Goal: Task Accomplishment & Management: Manage account settings

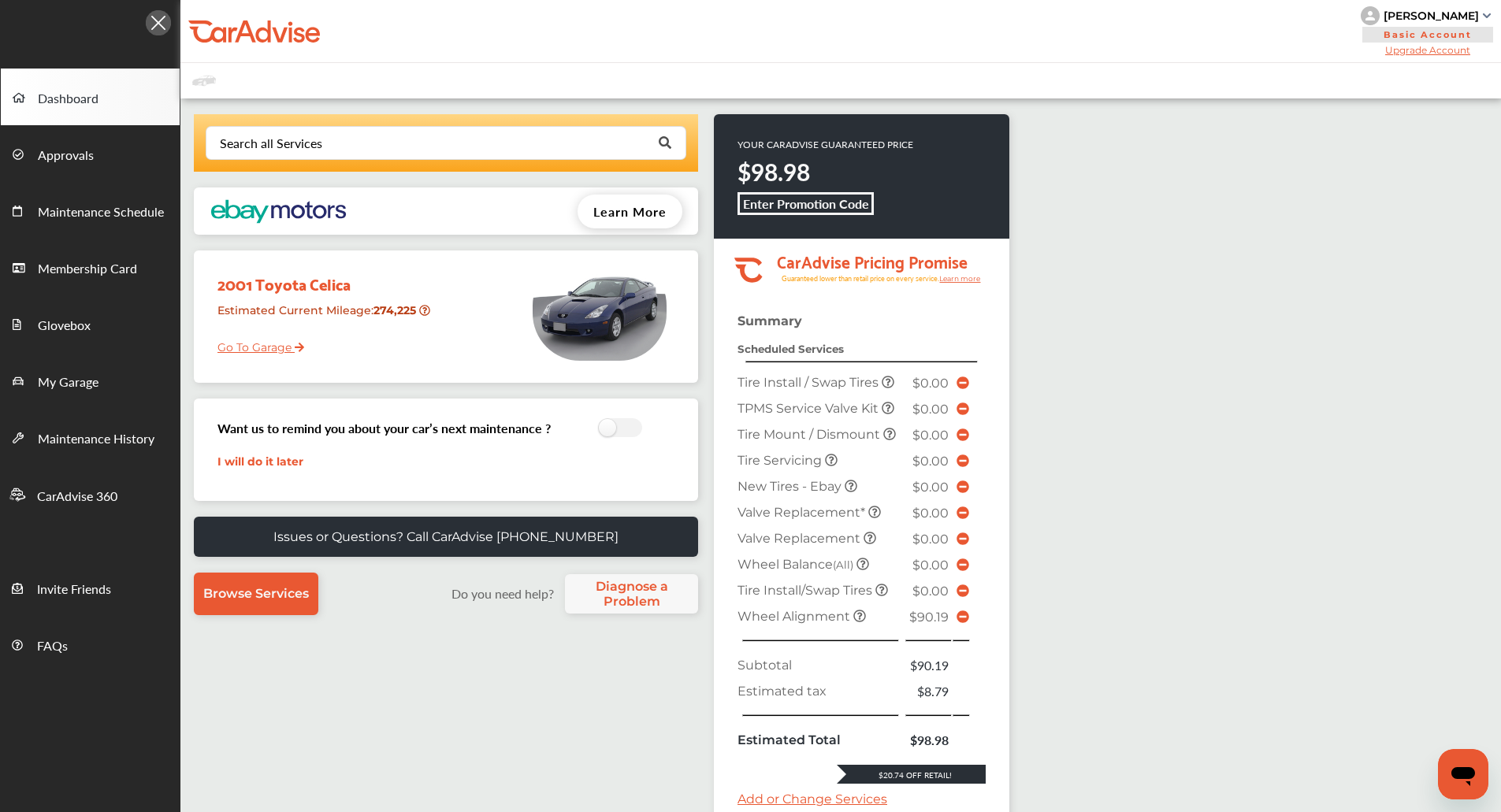
scroll to position [239, 0]
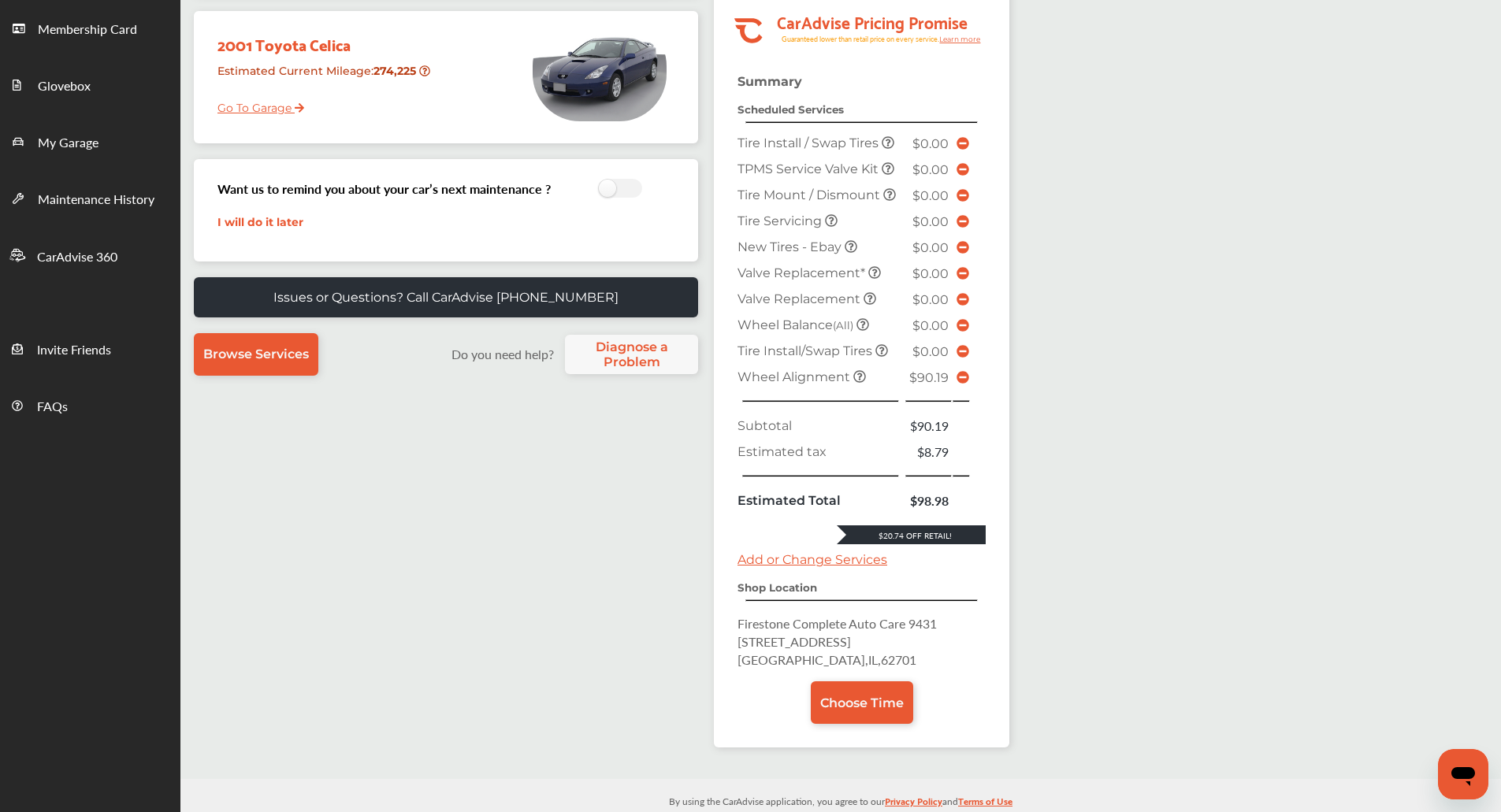
click at [962, 377] on icon at bounding box center [963, 378] width 13 height 13
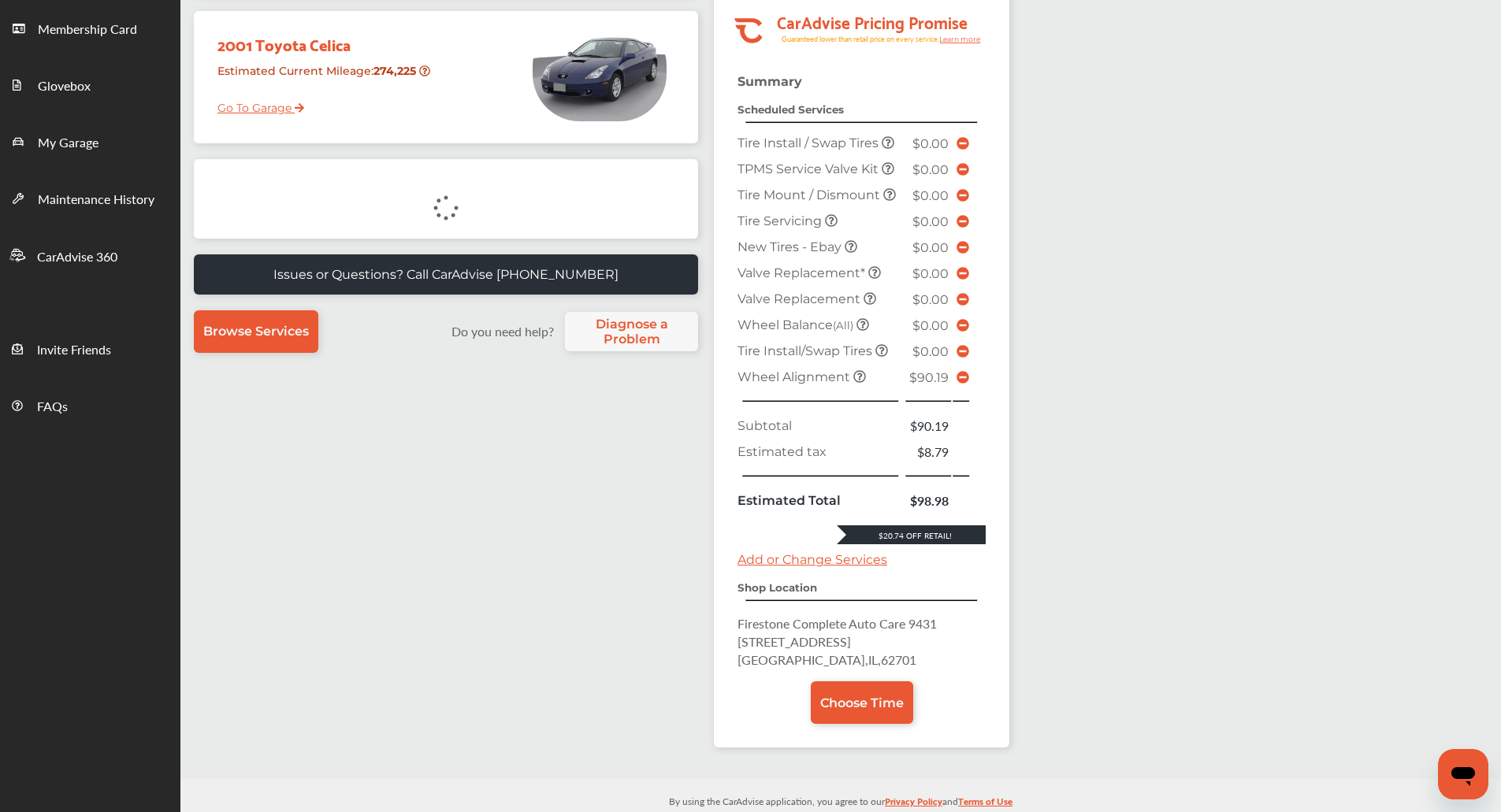
scroll to position [228, 0]
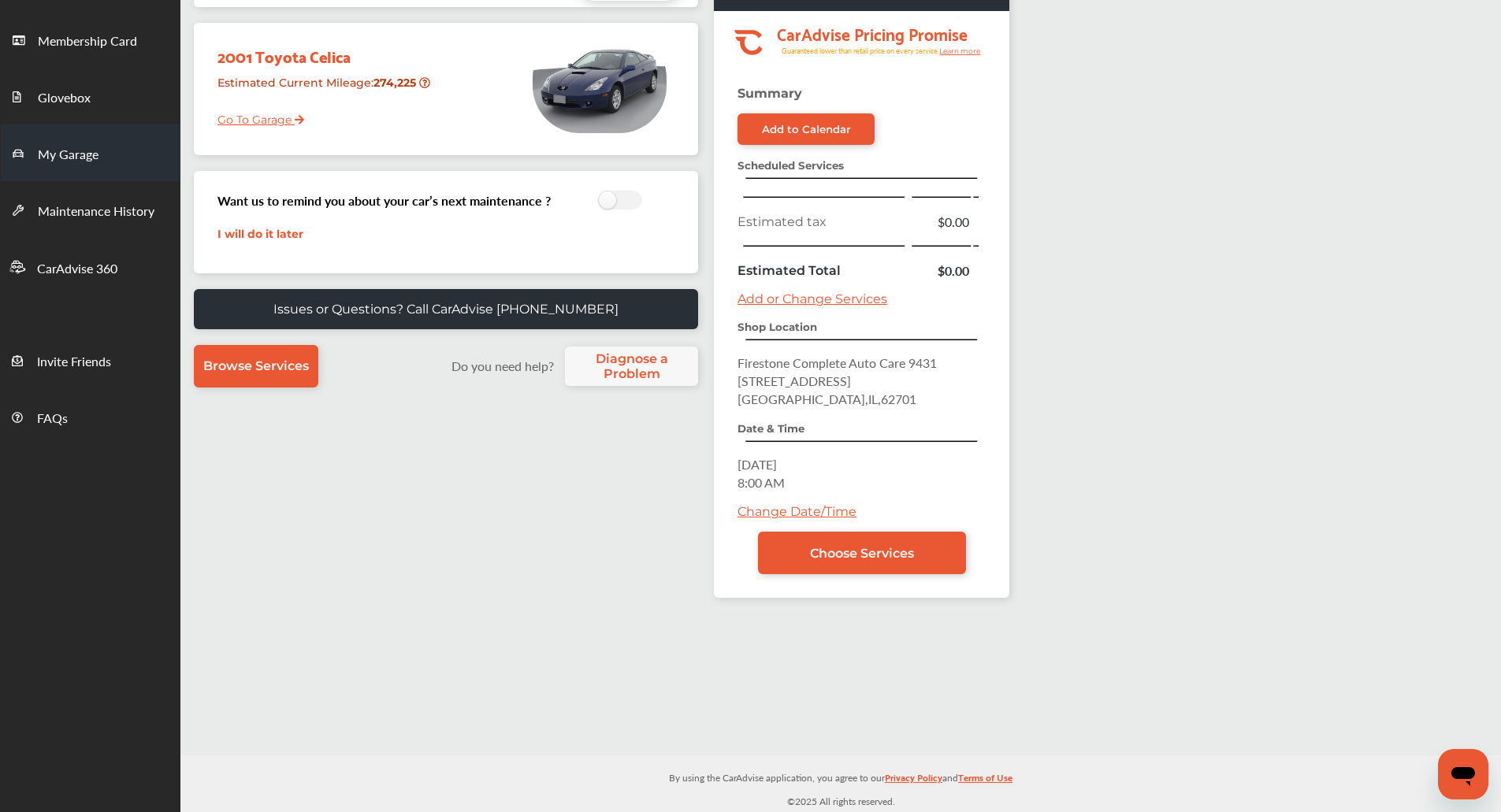
click at [72, 154] on span "My Garage" at bounding box center [67, 155] width 60 height 21
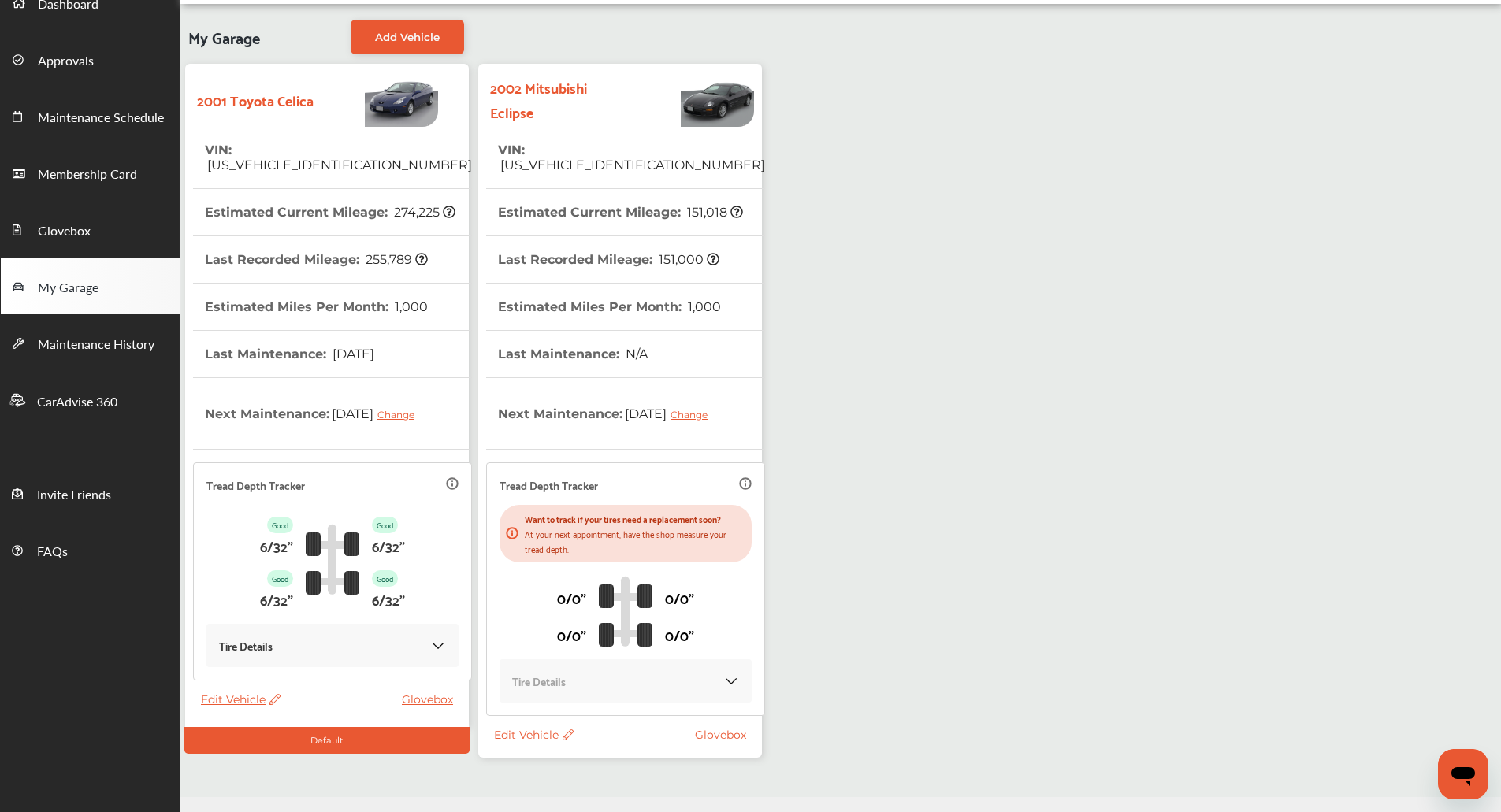
scroll to position [95, 0]
click at [614, 213] on th "Estimated Current Mileage : 151,018" at bounding box center [621, 211] width 246 height 47
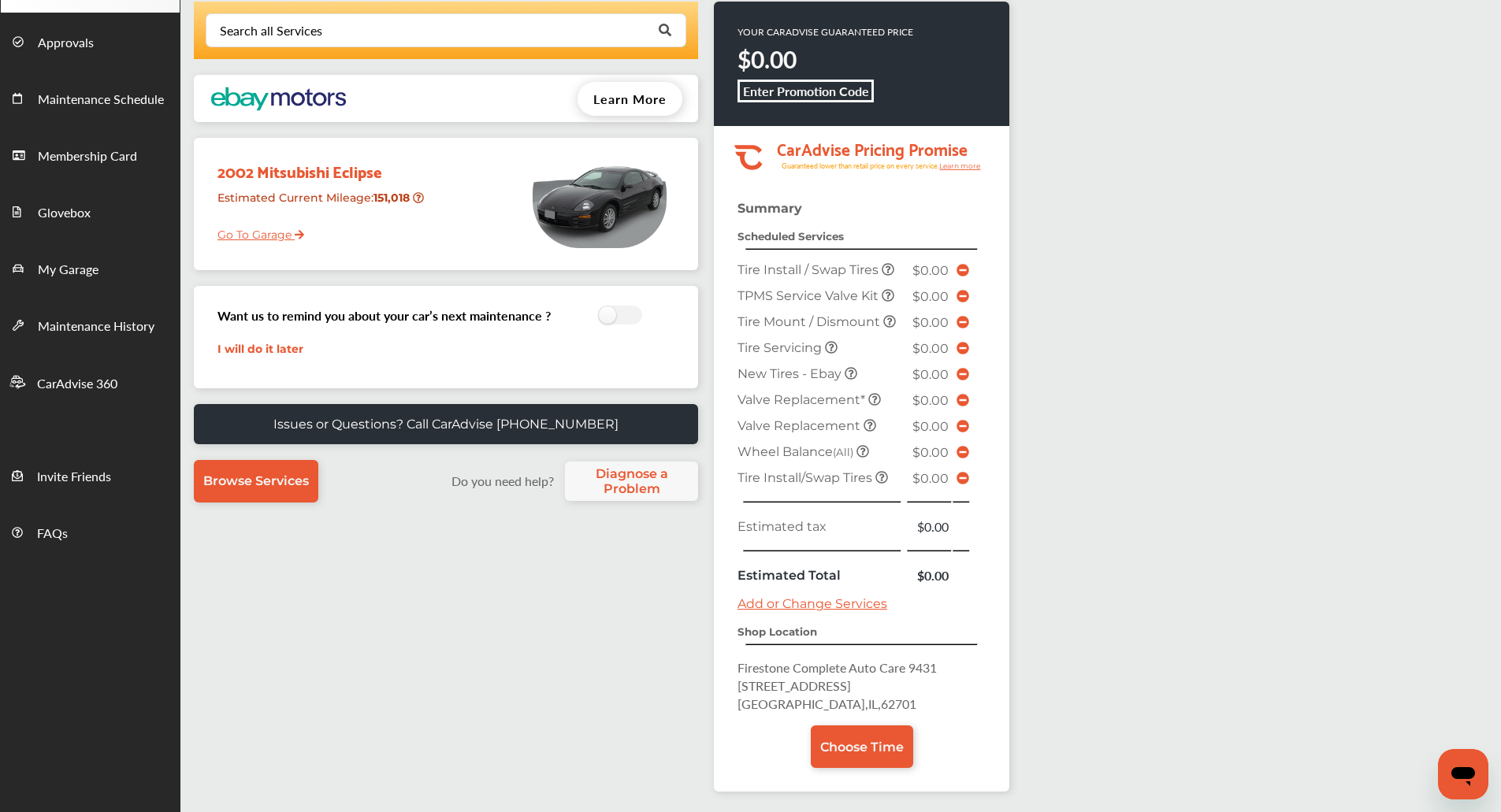
scroll to position [113, 0]
click at [957, 480] on icon at bounding box center [963, 477] width 13 height 13
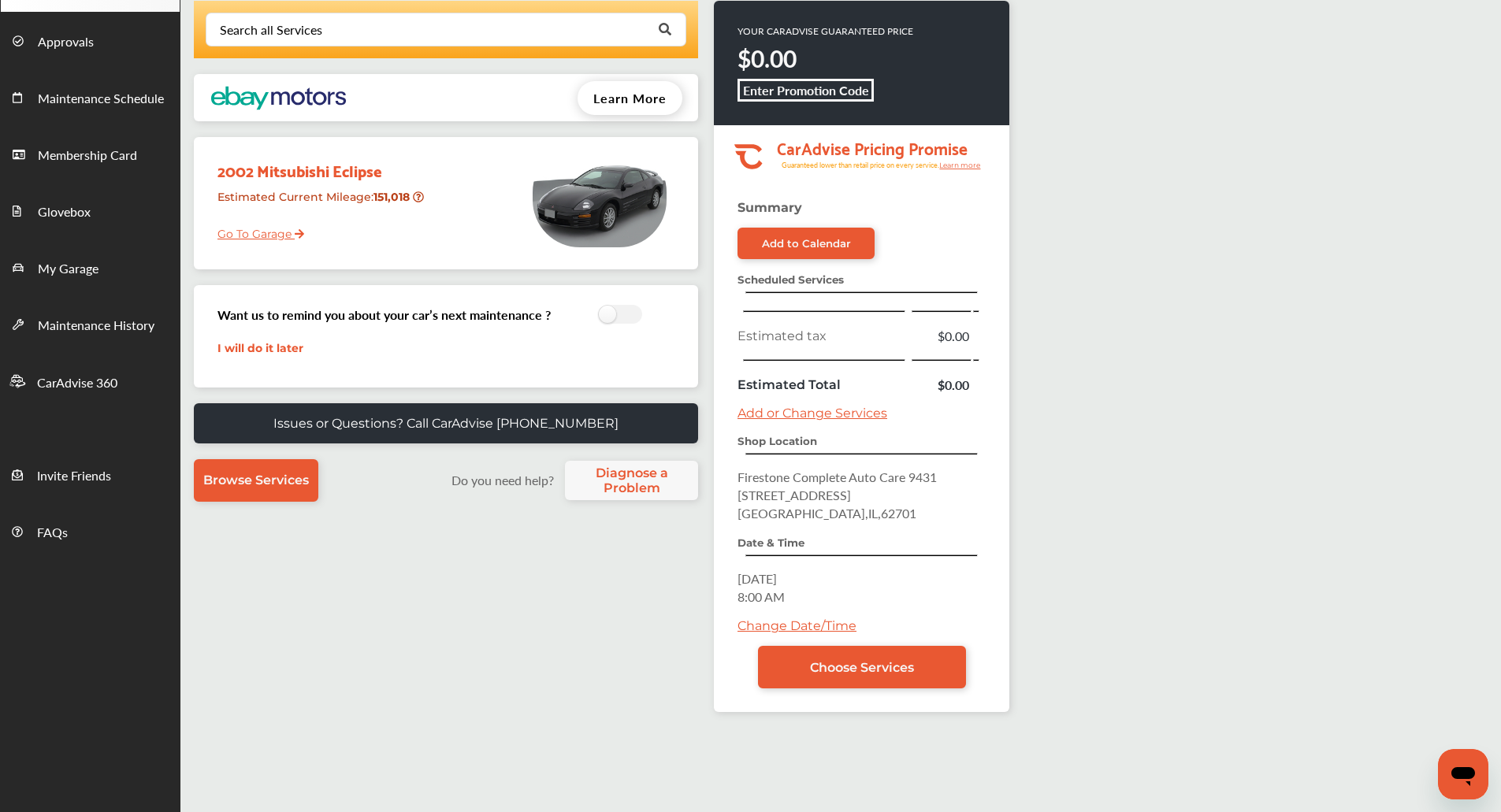
click at [1016, 433] on div "Search all Services Looking for something we don’t seem to have? Contact us. .s…" at bounding box center [841, 427] width 1321 height 885
